Goal: Information Seeking & Learning: Find specific fact

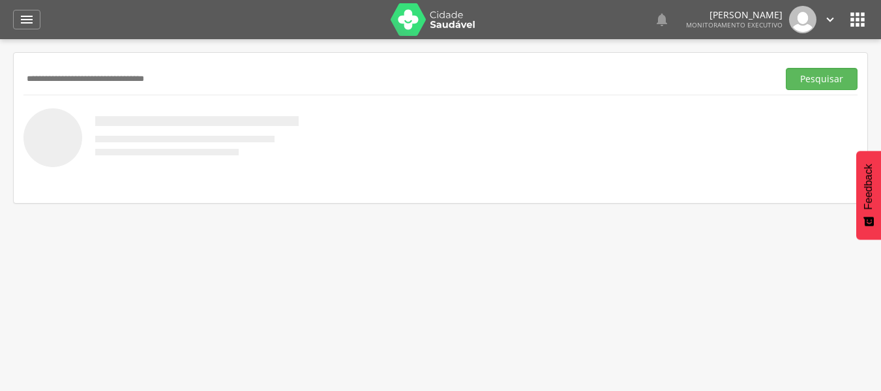
type input "**********"
click at [786, 68] on button "Pesquisar" at bounding box center [822, 79] width 72 height 22
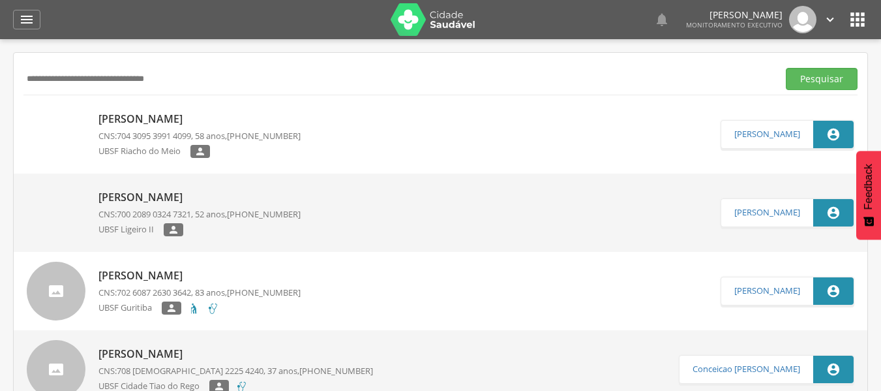
click at [233, 149] on div "UBSF Riacho do Meio " at bounding box center [199, 153] width 202 height 16
type input "**********"
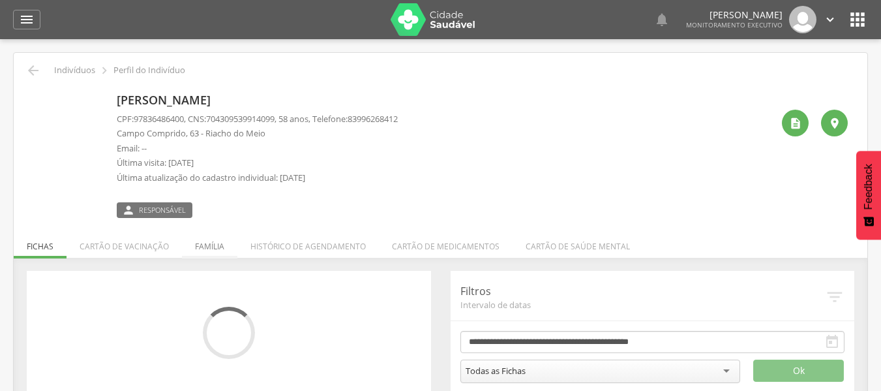
click at [207, 249] on li "Família" at bounding box center [209, 243] width 55 height 31
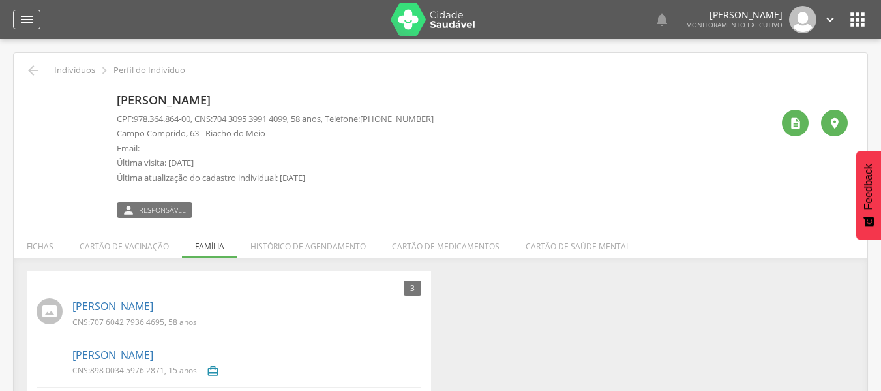
click at [31, 26] on icon "" at bounding box center [27, 20] width 16 height 16
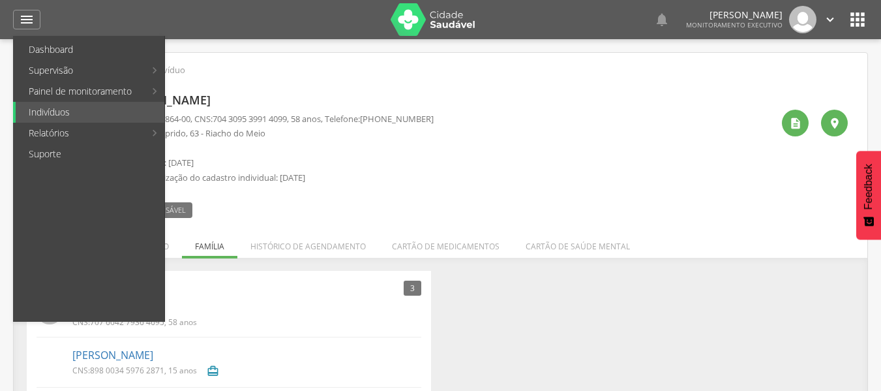
drag, startPoint x: 219, startPoint y: 117, endPoint x: 220, endPoint y: 141, distance: 23.5
click at [220, 117] on link "Abastecimento" at bounding box center [239, 112] width 147 height 21
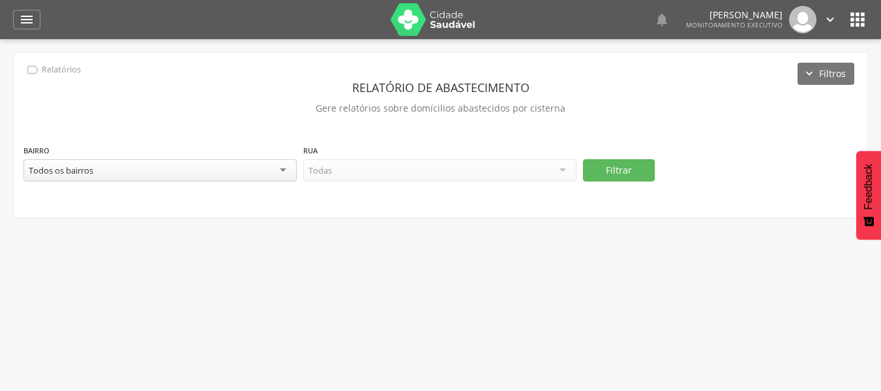
click at [194, 176] on div "Todos os bairros" at bounding box center [159, 170] width 273 height 22
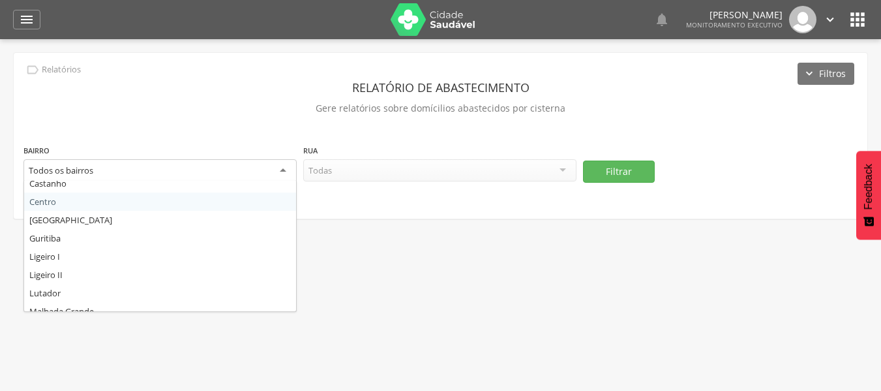
scroll to position [196, 0]
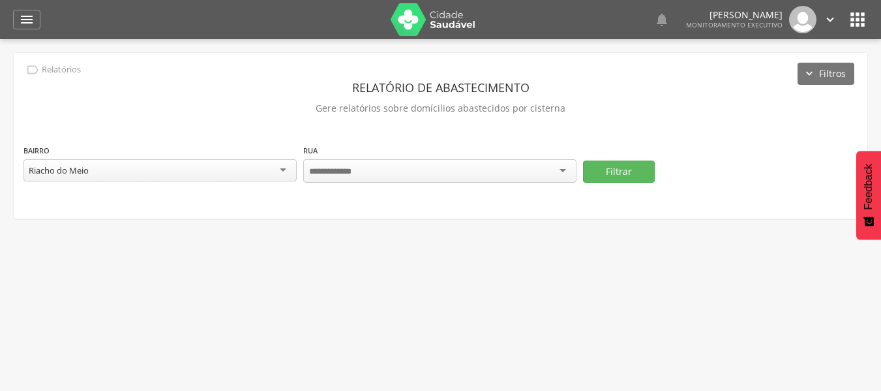
click at [455, 167] on div at bounding box center [439, 170] width 273 height 23
click at [628, 169] on button "Filtrar" at bounding box center [619, 170] width 72 height 22
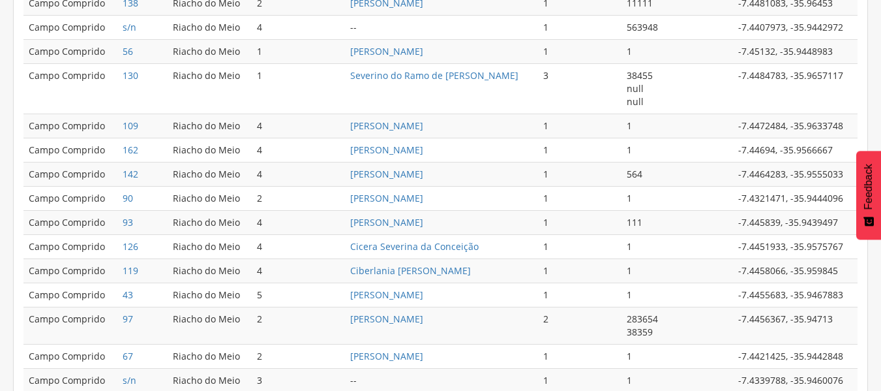
scroll to position [763, 0]
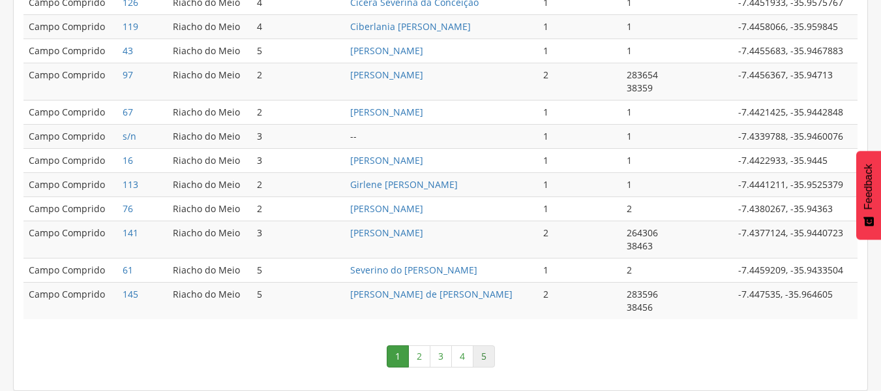
click at [484, 359] on link "5" at bounding box center [484, 356] width 22 height 22
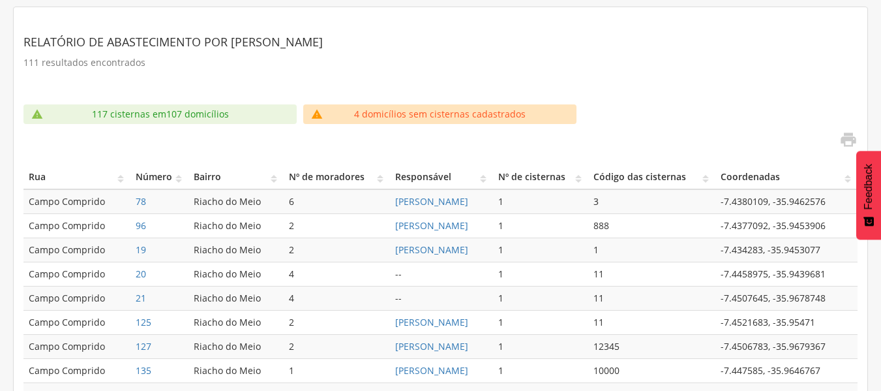
scroll to position [360, 0]
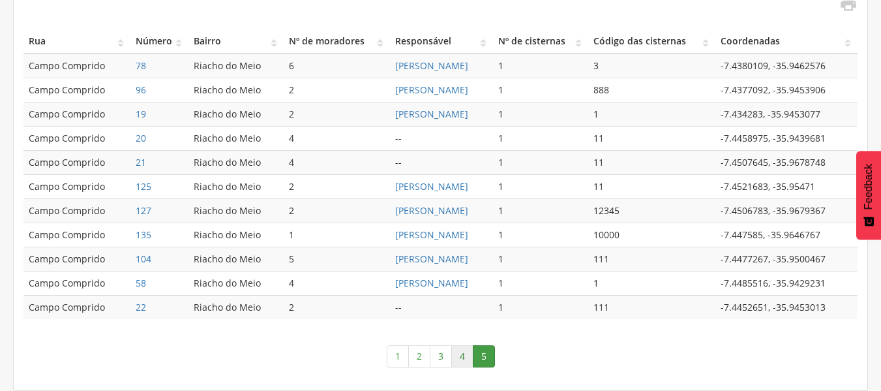
click at [464, 355] on link "4" at bounding box center [462, 356] width 22 height 22
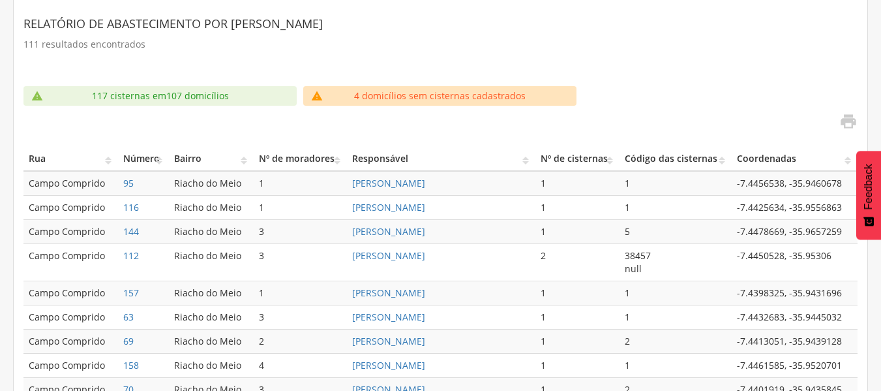
scroll to position [308, 0]
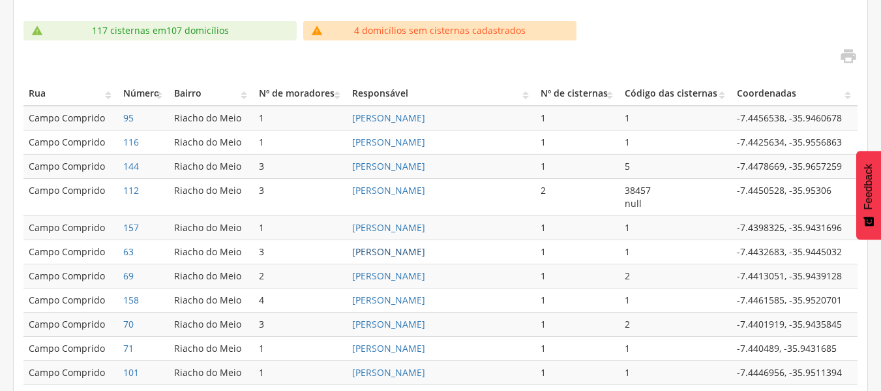
click at [425, 252] on link "[PERSON_NAME]" at bounding box center [388, 251] width 73 height 12
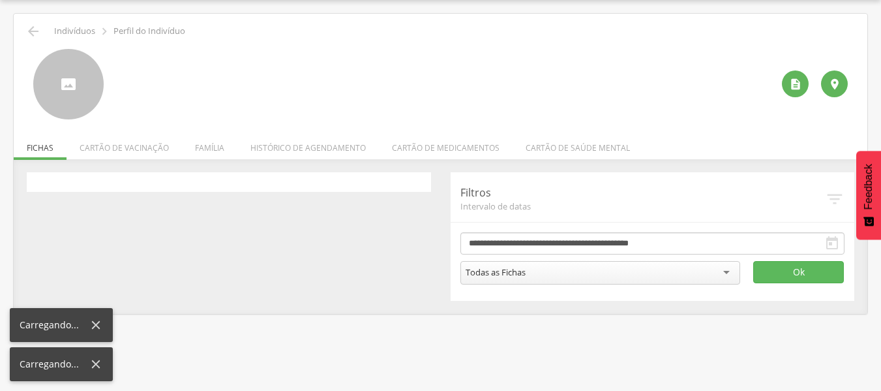
scroll to position [39, 0]
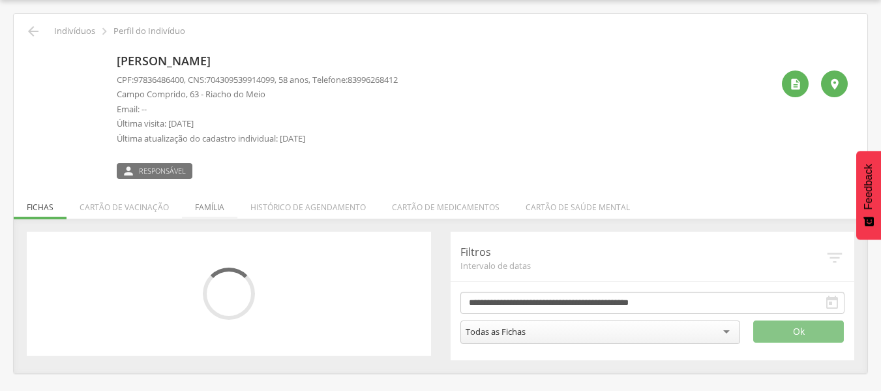
click at [218, 207] on li "Família" at bounding box center [209, 203] width 55 height 31
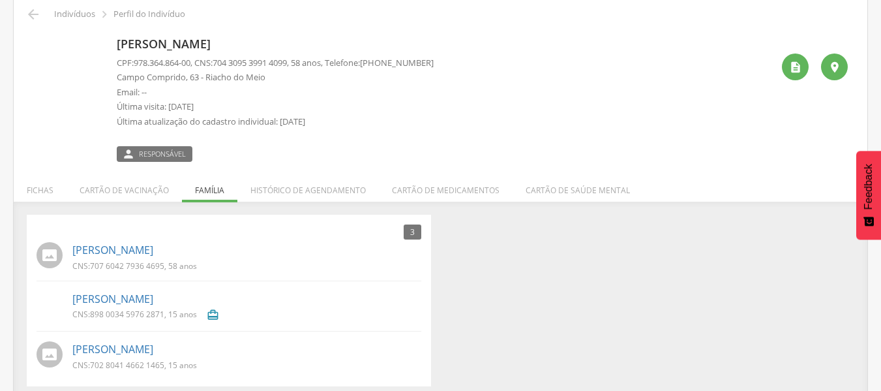
scroll to position [65, 0]
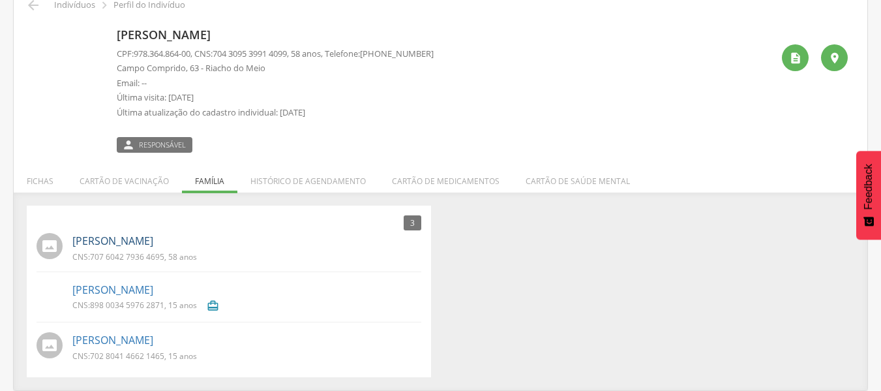
click at [133, 241] on link "[PERSON_NAME]" at bounding box center [112, 240] width 81 height 15
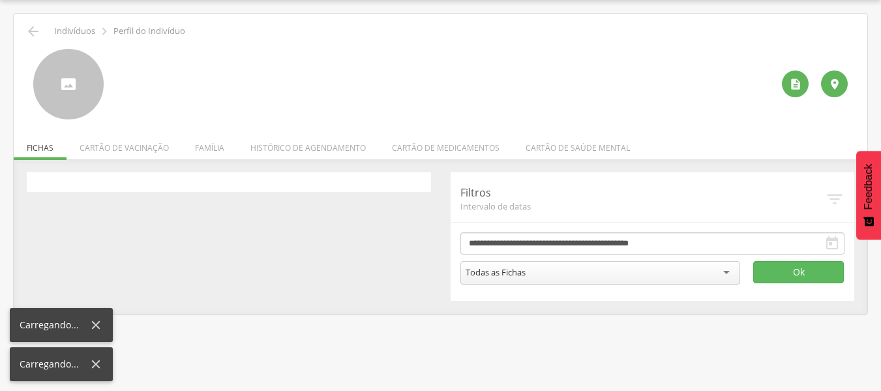
scroll to position [39, 0]
